Goal: Transaction & Acquisition: Purchase product/service

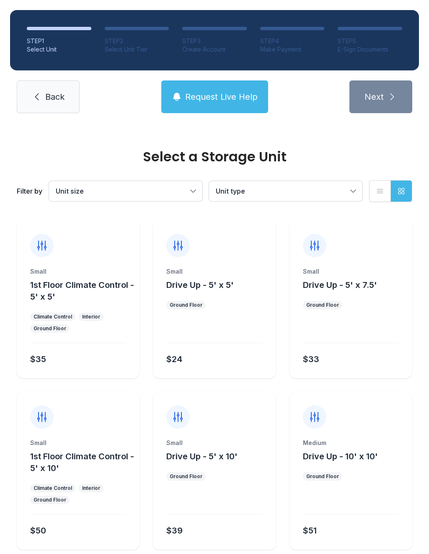
click at [232, 327] on div at bounding box center [214, 331] width 96 height 24
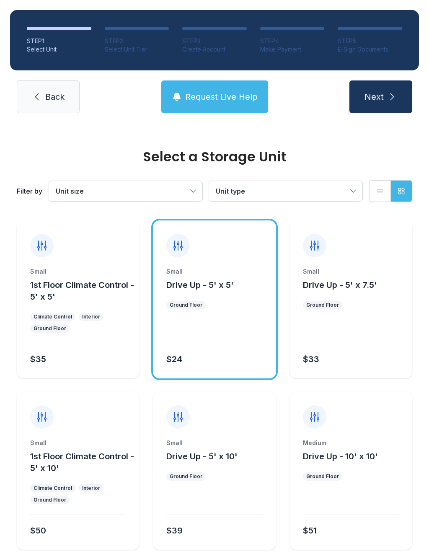
click at [37, 109] on link "Back" at bounding box center [48, 96] width 63 height 33
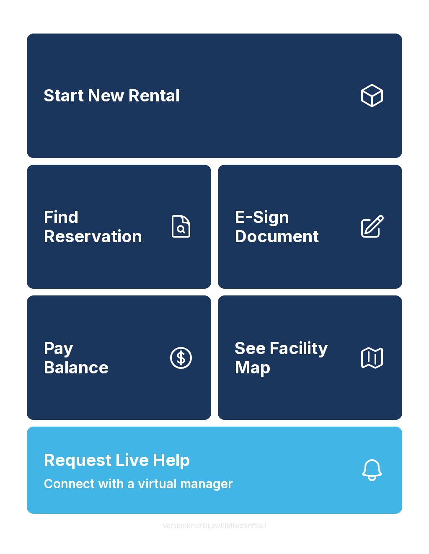
click at [125, 232] on span "Find Reservation" at bounding box center [102, 226] width 117 height 38
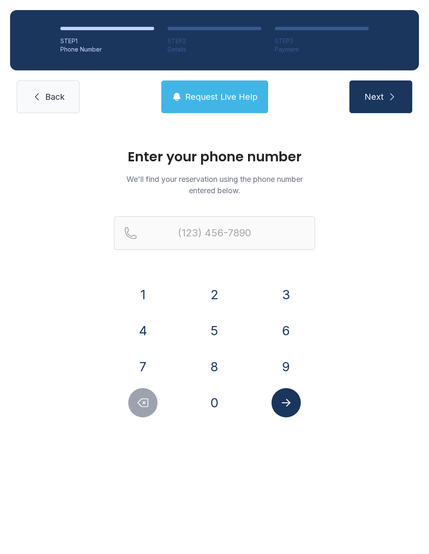
click at [56, 103] on link "Back" at bounding box center [48, 96] width 63 height 33
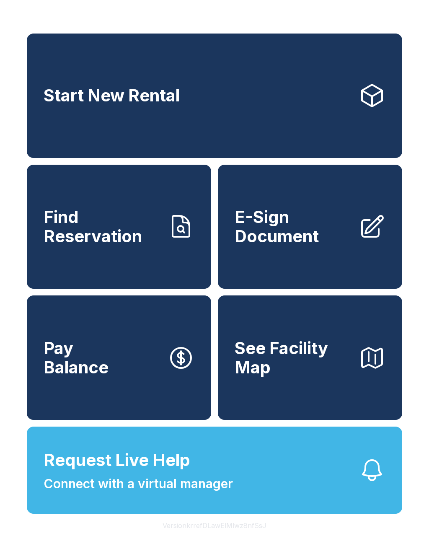
click at [190, 110] on link "Start New Rental" at bounding box center [214, 96] width 375 height 124
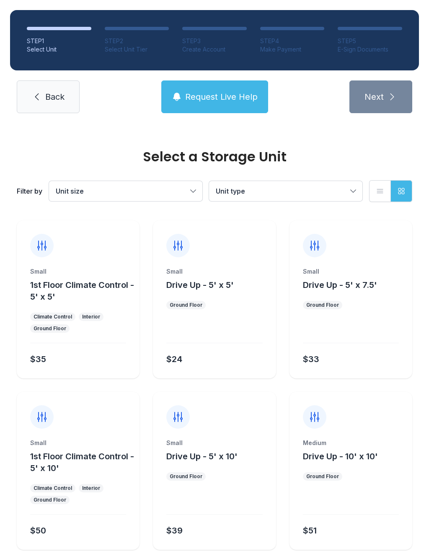
click at [237, 315] on div "Small Drive Up - 5' x 5' Ground Floor $24" at bounding box center [214, 322] width 123 height 111
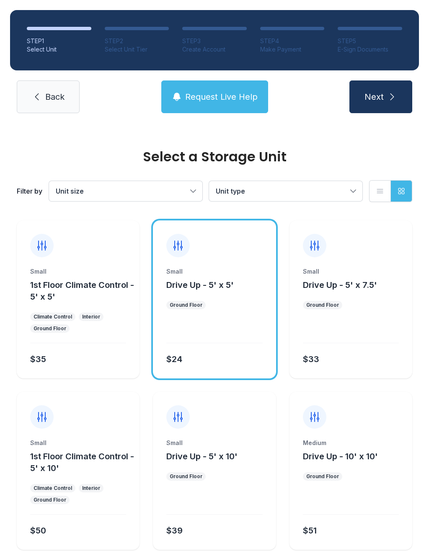
click at [378, 96] on span "Next" at bounding box center [373, 97] width 19 height 12
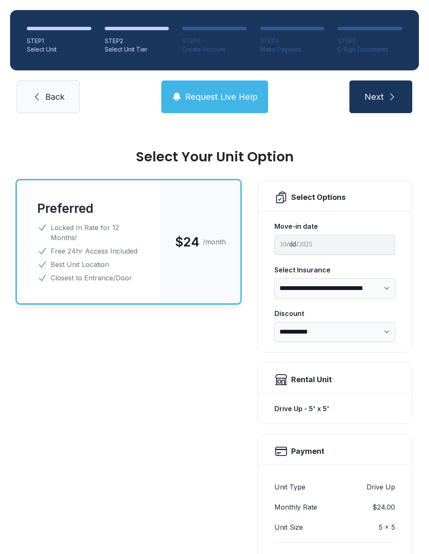
click at [54, 108] on link "Back" at bounding box center [48, 96] width 63 height 33
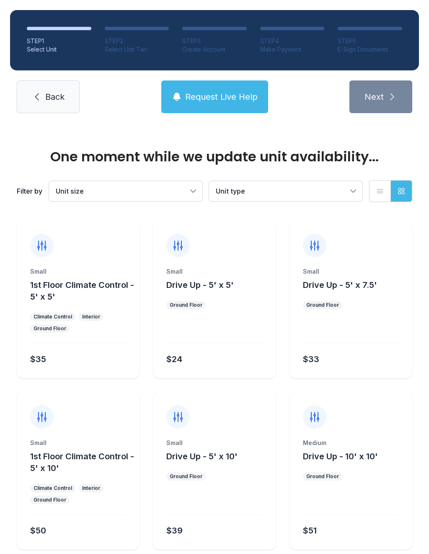
click at [49, 103] on link "Back" at bounding box center [48, 96] width 63 height 33
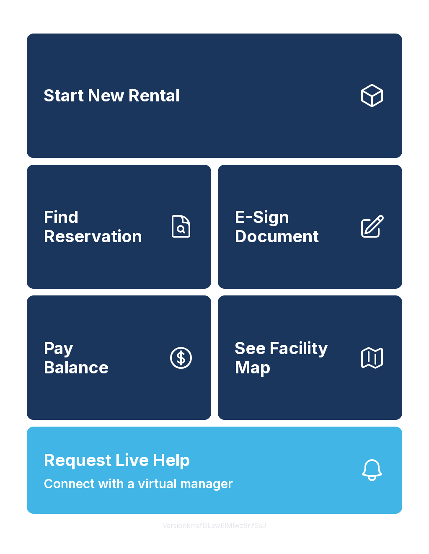
click at [295, 245] on span "E-Sign Document" at bounding box center [293, 226] width 117 height 38
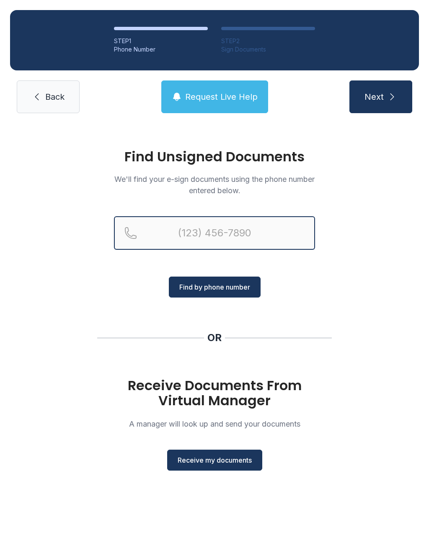
click at [204, 243] on input "Reservation phone number" at bounding box center [214, 233] width 201 height 34
type input "("
click at [35, 96] on icon at bounding box center [37, 97] width 10 height 10
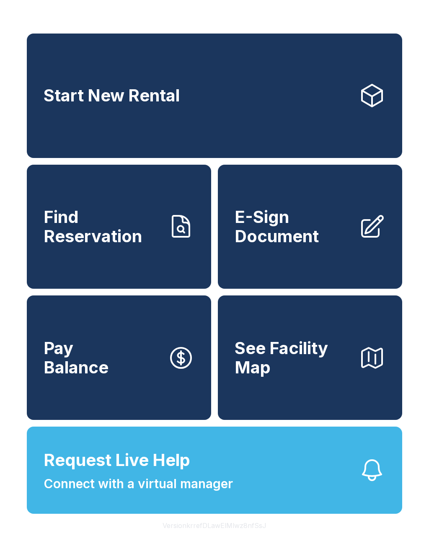
click at [303, 245] on span "E-Sign Document" at bounding box center [293, 226] width 117 height 38
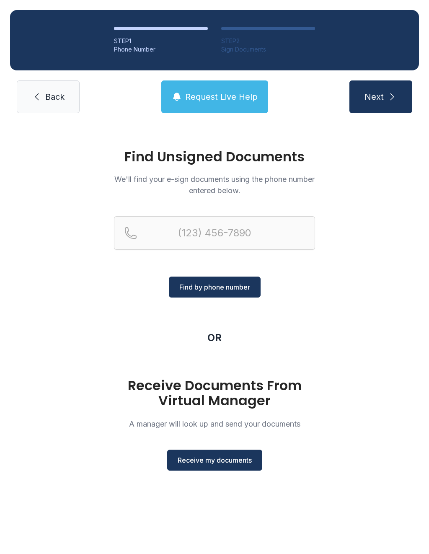
click at [224, 458] on span "Receive my documents" at bounding box center [215, 460] width 74 height 10
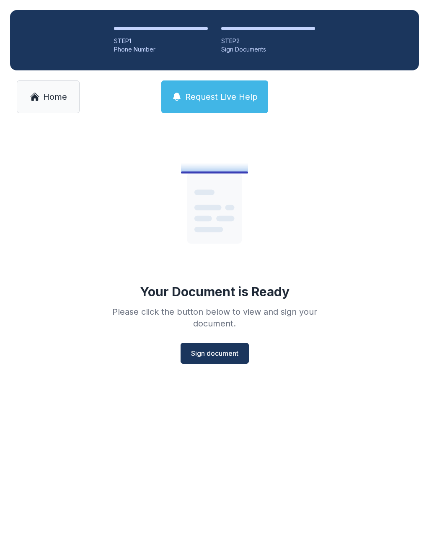
click at [240, 351] on button "Sign document" at bounding box center [215, 353] width 68 height 21
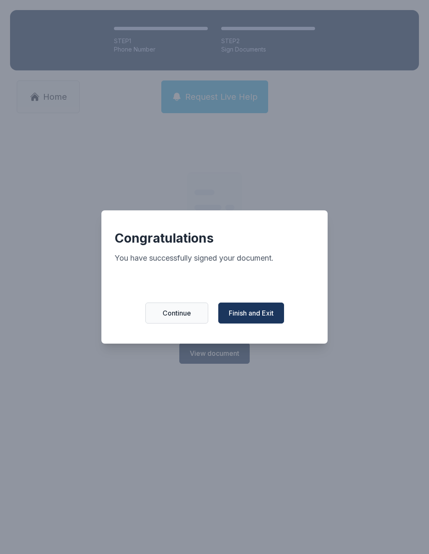
click at [276, 323] on button "Finish and Exit" at bounding box center [251, 312] width 66 height 21
